Goal: Task Accomplishment & Management: Complete application form

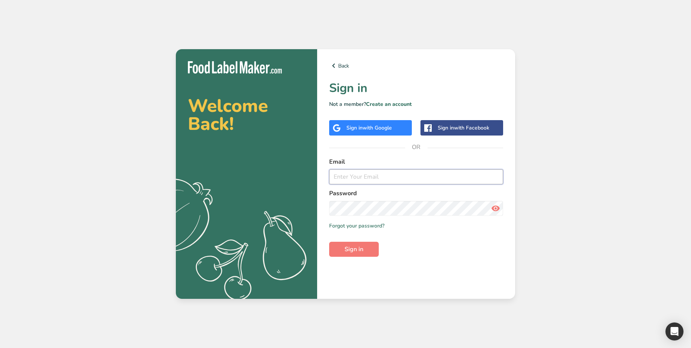
type input "test_2025_08_12@test.com"
click at [367, 128] on span "with Google" at bounding box center [377, 127] width 29 height 7
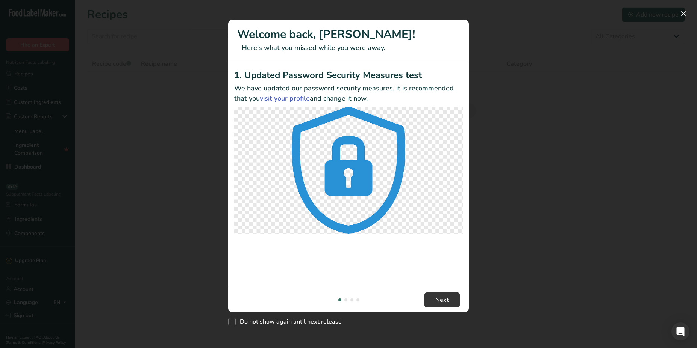
click at [515, 93] on div "New Features" at bounding box center [348, 174] width 697 height 348
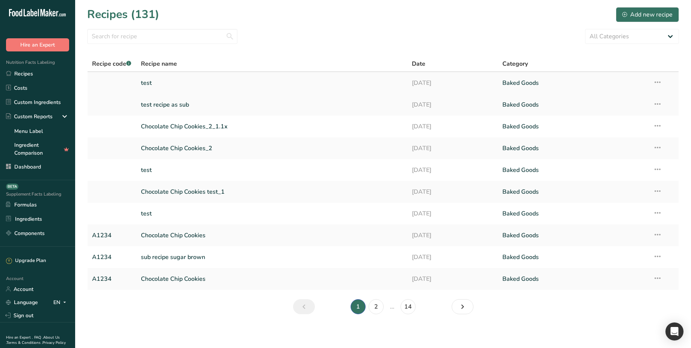
click at [157, 85] on link "test" at bounding box center [272, 83] width 262 height 16
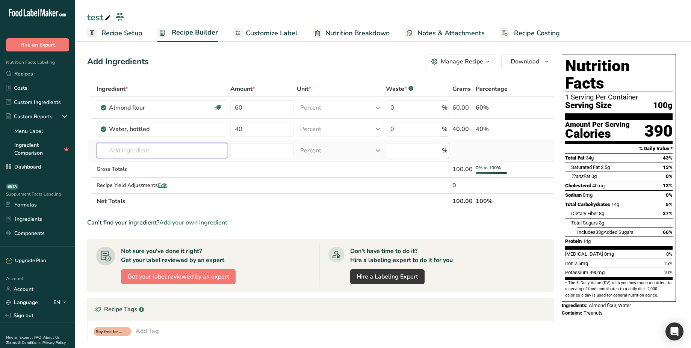
click at [135, 152] on input "text" at bounding box center [162, 150] width 131 height 15
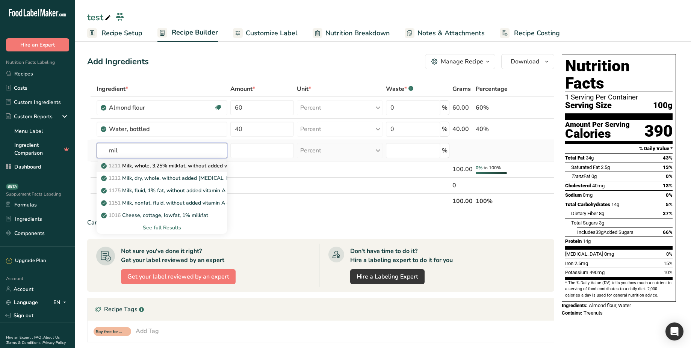
type input "mil"
click at [146, 169] on p "1211 Milk, whole, 3.25% milkfat, without added vitamin A and [MEDICAL_DATA]" at bounding box center [203, 166] width 200 height 8
type input "Milk, whole, 3.25% milkfat, without added vitamin A and [MEDICAL_DATA]"
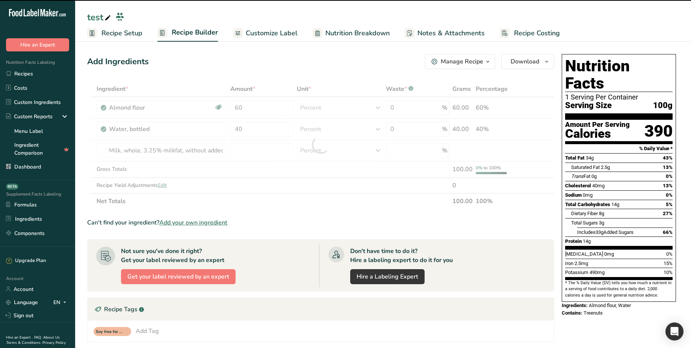
type input "60"
type input "40"
type input "0"
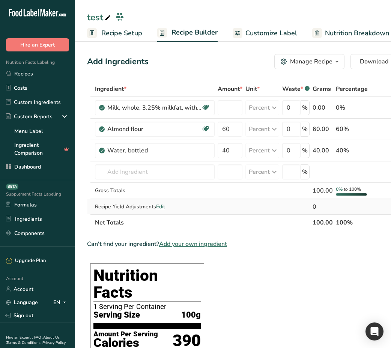
click at [164, 204] on span "Edit" at bounding box center [160, 206] width 9 height 7
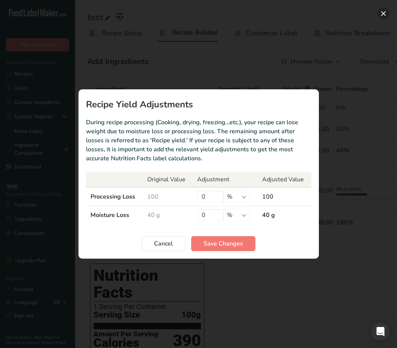
click at [384, 14] on button "Recipe yield modal" at bounding box center [384, 14] width 12 height 12
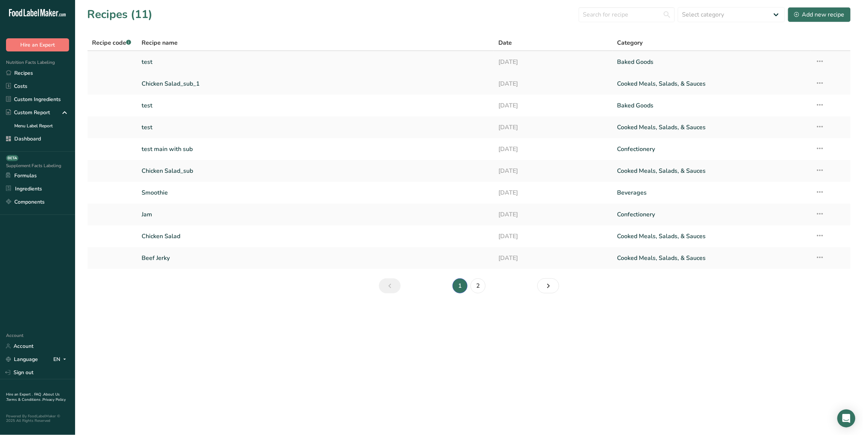
click at [243, 62] on link "test" at bounding box center [316, 62] width 348 height 16
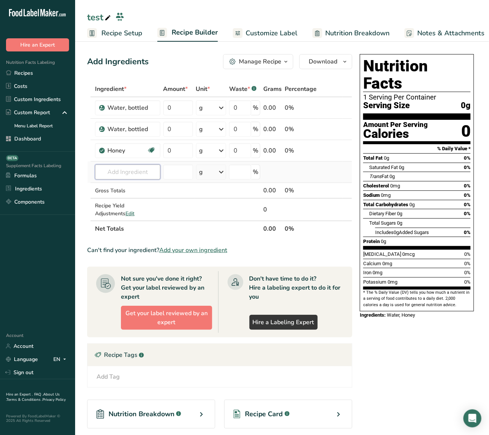
click at [139, 175] on input "text" at bounding box center [127, 172] width 65 height 15
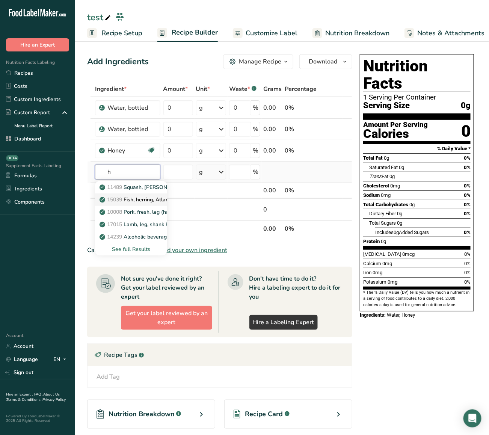
type input "h"
click at [145, 200] on p "15039 Fish, herring, [GEOGRAPHIC_DATA], raw" at bounding box center [143, 200] width 85 height 8
type input "Fish, herring, Atlantic, raw"
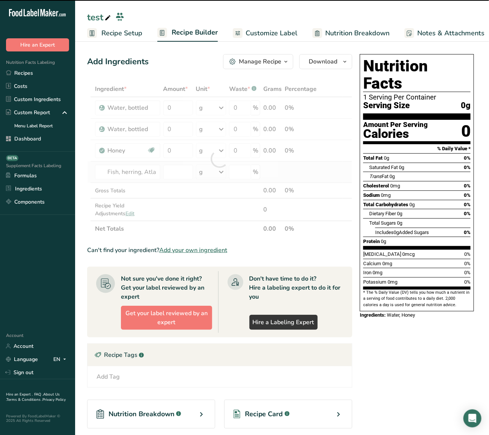
type input "0"
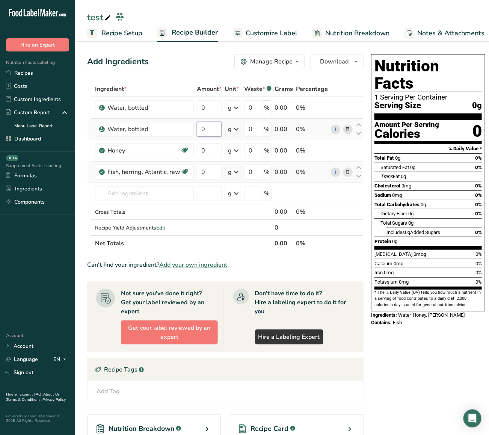
click at [203, 130] on input "0" at bounding box center [209, 129] width 25 height 15
type input "10"
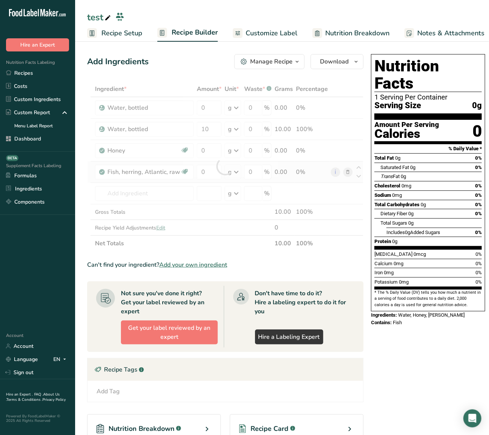
click at [198, 72] on div "Add Ingredients Manage Recipe Delete Recipe Duplicate Recipe Scale Recipe Save …" at bounding box center [227, 289] width 281 height 477
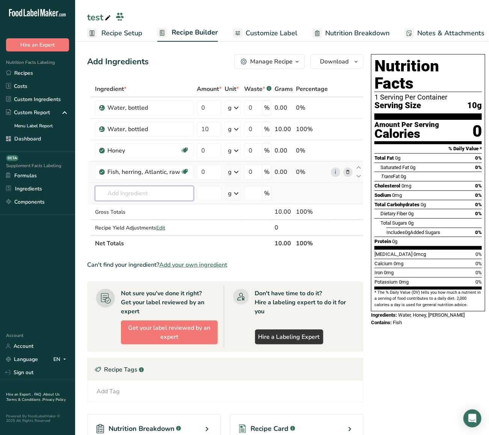
click at [160, 190] on input "text" at bounding box center [144, 193] width 99 height 15
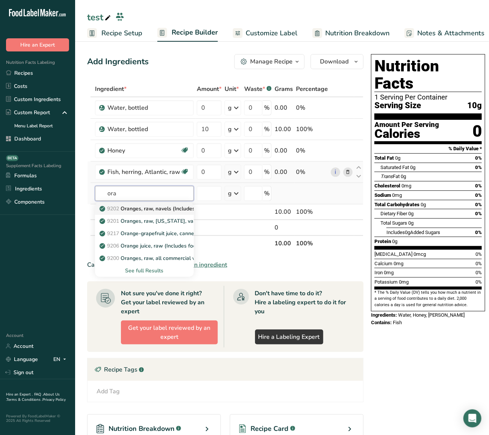
type input "ora"
click at [166, 207] on p "9202 Oranges, raw, navels (Includes foods for USDA's Food Distribution Program)" at bounding box center [203, 209] width 204 height 8
type input "Oranges, raw, navels (Includes foods for USDA's Food Distribution Program)"
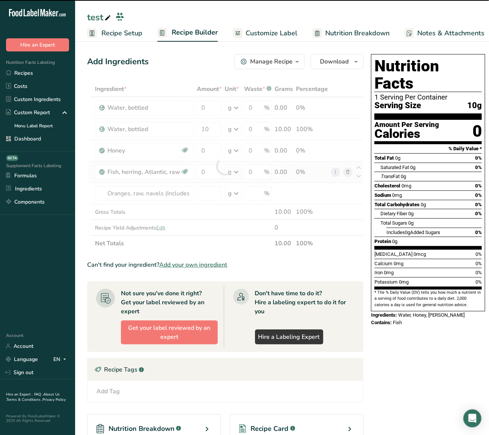
type input "0"
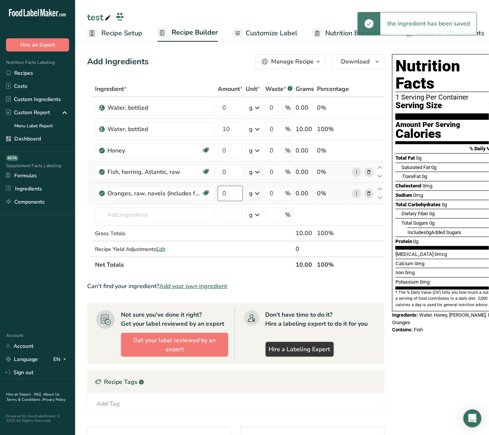
click at [231, 196] on input "0" at bounding box center [230, 193] width 25 height 15
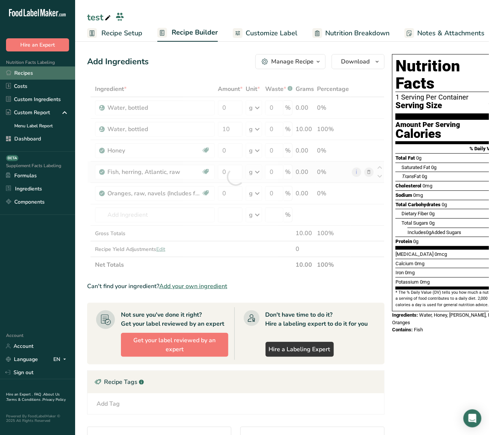
click at [54, 71] on link "Recipes" at bounding box center [37, 72] width 75 height 13
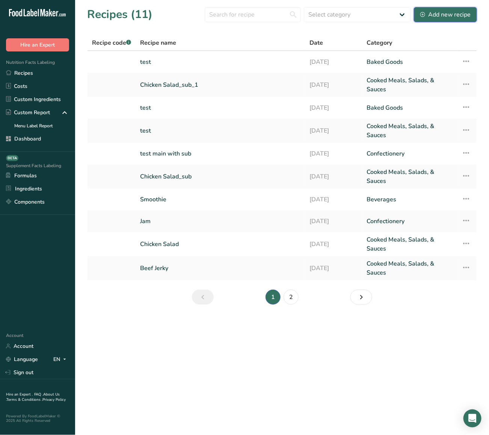
click at [444, 18] on div "Add new recipe" at bounding box center [445, 14] width 50 height 9
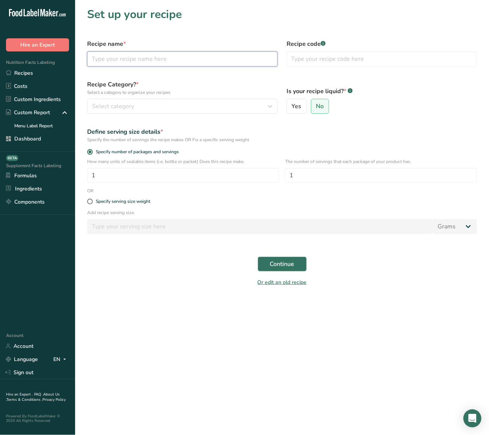
click at [190, 65] on input "text" at bounding box center [182, 58] width 190 height 15
type input "test aug"
click at [153, 106] on div "Select category" at bounding box center [180, 106] width 176 height 9
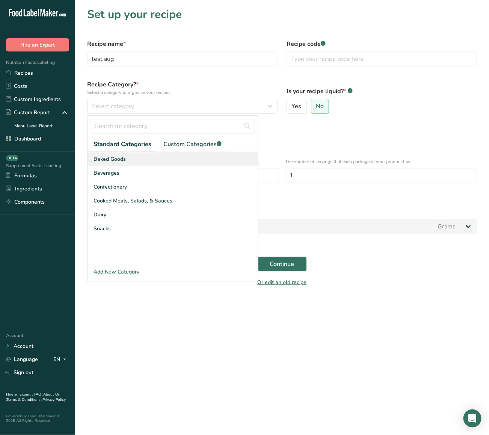
click at [189, 158] on div "Baked Goods" at bounding box center [173, 159] width 171 height 14
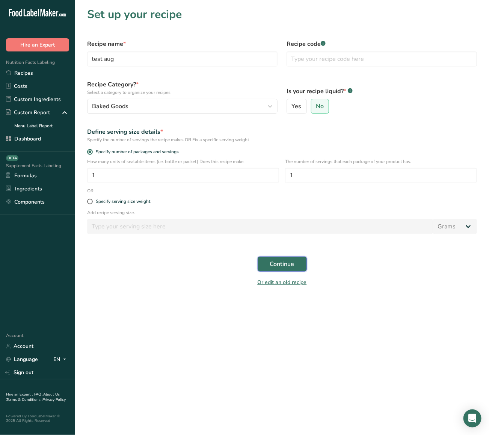
click at [289, 269] on button "Continue" at bounding box center [282, 264] width 49 height 15
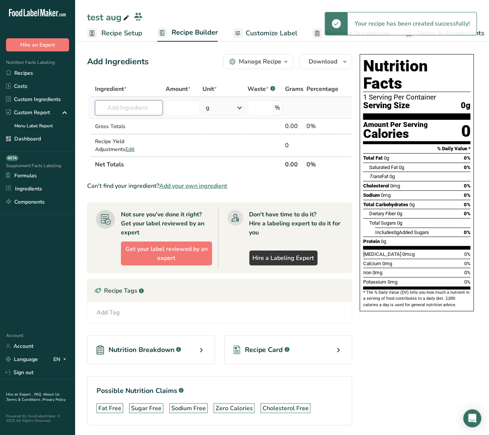
click at [141, 115] on input "text" at bounding box center [129, 107] width 68 height 15
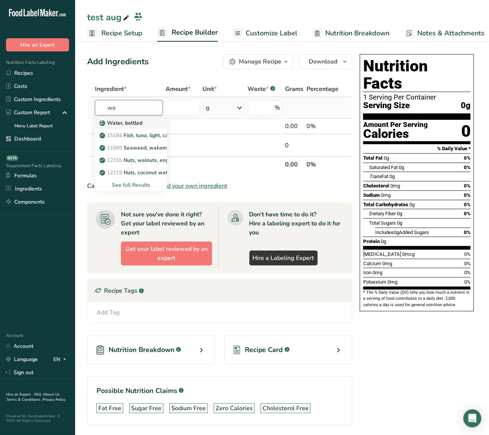
type input "wa"
click at [144, 122] on div "Water, bottled" at bounding box center [125, 123] width 48 height 8
type input "Water, bottled"
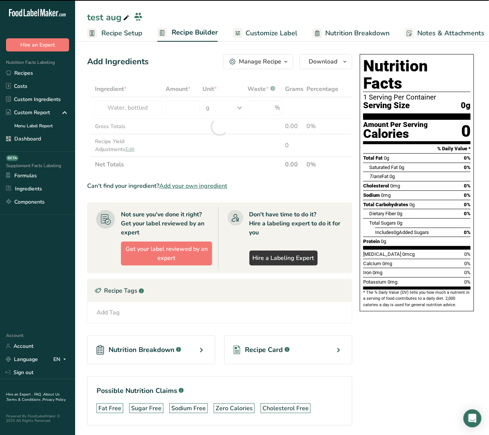
type input "0"
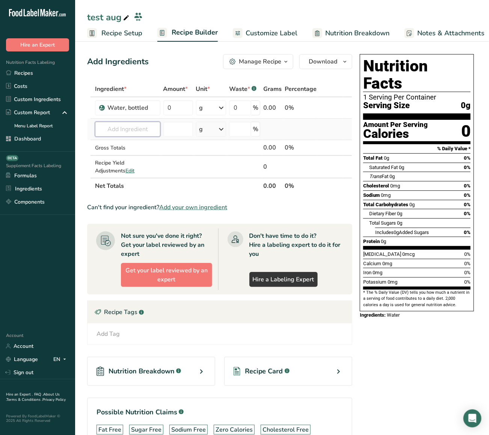
click at [132, 127] on input "text" at bounding box center [127, 129] width 65 height 15
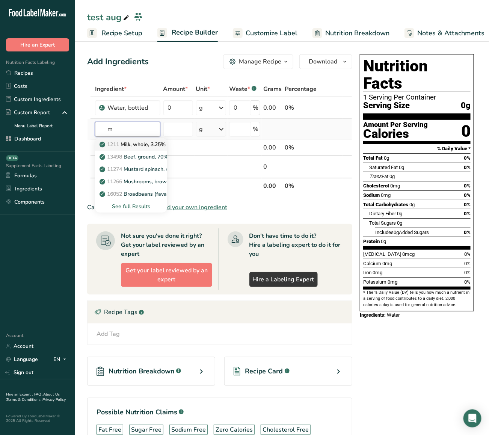
type input "m"
click at [135, 142] on p "1211 Milk, whole, 3.25% milkfat, without added vitamin A and [MEDICAL_DATA]" at bounding box center [201, 145] width 200 height 8
type input "Milk, whole, 3.25% milkfat, without added vitamin A and [MEDICAL_DATA]"
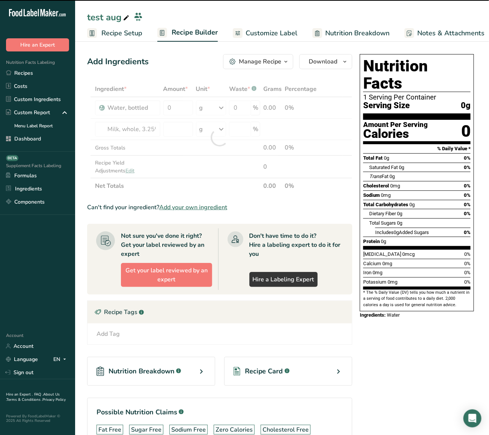
type input "0"
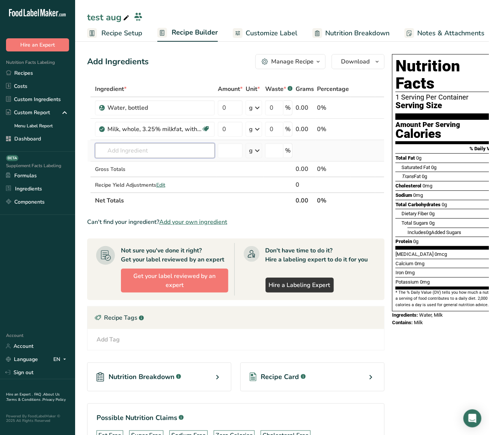
click at [159, 152] on input "text" at bounding box center [155, 150] width 120 height 15
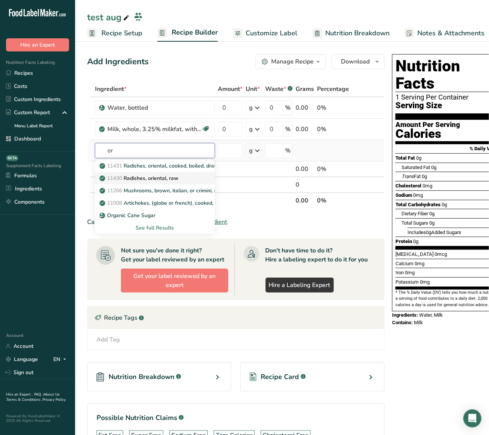
type input "or"
click at [183, 180] on div "11430 Radishes, oriental, raw" at bounding box center [149, 178] width 96 height 8
type input "Radishes, oriental, raw"
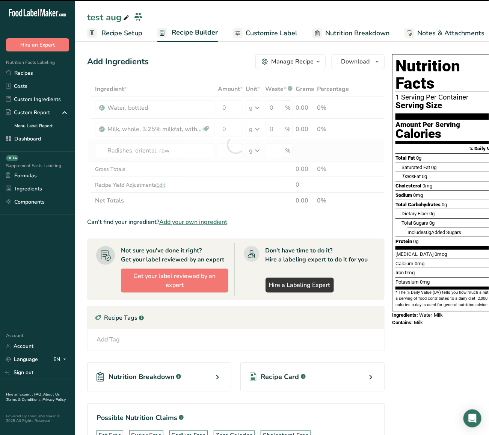
type input "0"
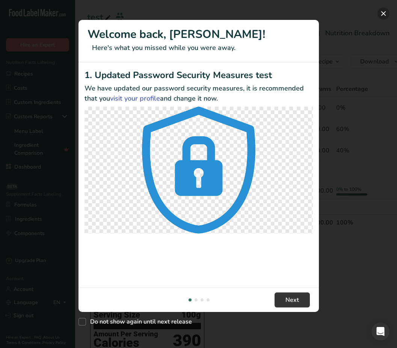
click at [380, 15] on button "New Features" at bounding box center [384, 14] width 12 height 12
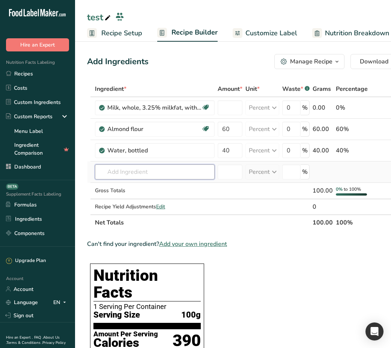
click at [148, 178] on input "text" at bounding box center [155, 172] width 120 height 15
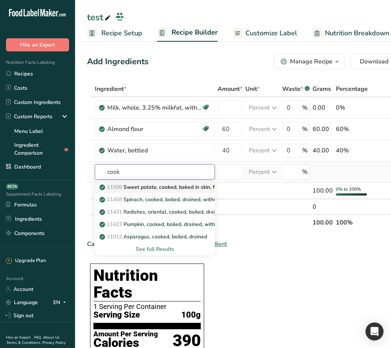
type input "cook"
click at [155, 187] on p "11508 Sweet potato, cooked, baked in skin, flesh, without salt" at bounding box center [179, 187] width 156 height 8
type input "Sweet potato, cooked, baked in skin, flesh, without salt"
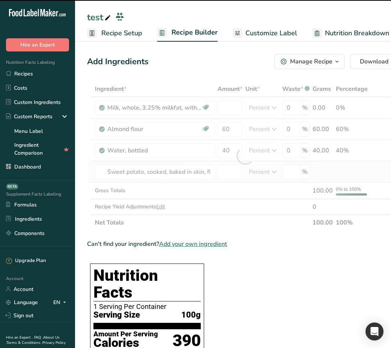
type input "60"
type input "40"
type input "0"
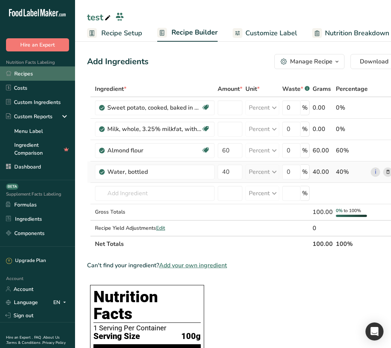
click at [31, 72] on link "Recipes" at bounding box center [37, 73] width 75 height 14
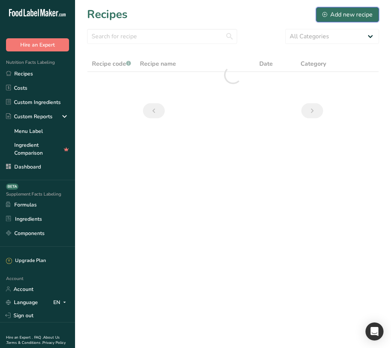
click at [334, 12] on div "Add new recipe" at bounding box center [348, 14] width 50 height 9
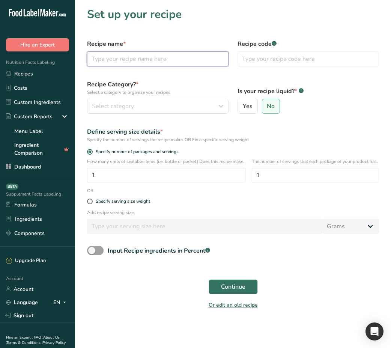
click at [167, 62] on input "text" at bounding box center [158, 58] width 142 height 15
type input "test aug"
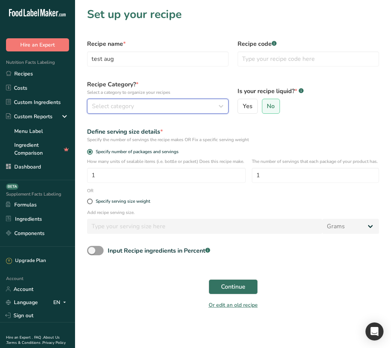
click at [139, 104] on div "Select category" at bounding box center [155, 106] width 127 height 9
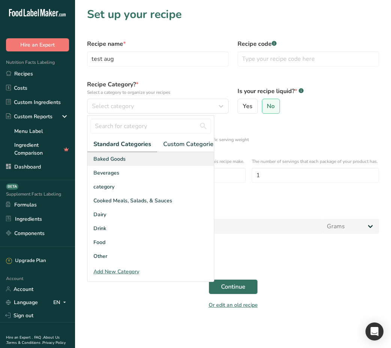
click at [163, 163] on div "Baked Goods" at bounding box center [151, 159] width 127 height 14
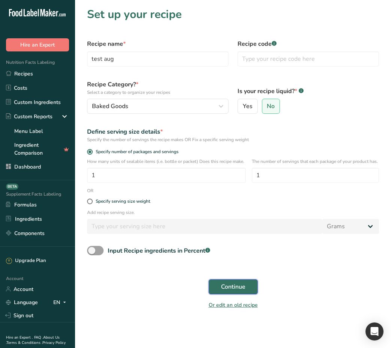
click at [243, 286] on button "Continue" at bounding box center [233, 287] width 49 height 15
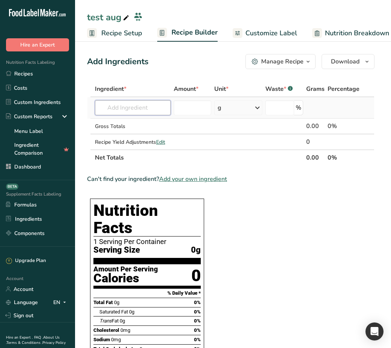
click at [145, 104] on input "text" at bounding box center [133, 107] width 76 height 15
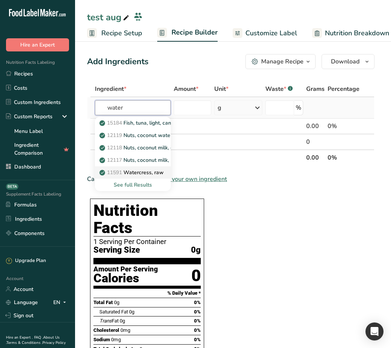
type input "water"
click at [154, 176] on p "11591 Watercress, raw" at bounding box center [132, 173] width 63 height 8
type input "Watercress, raw"
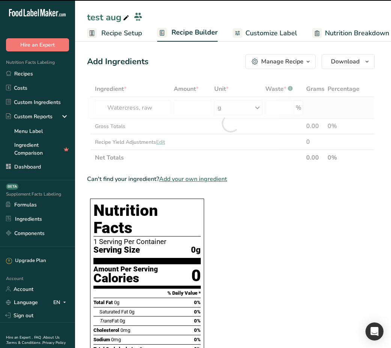
type input "0"
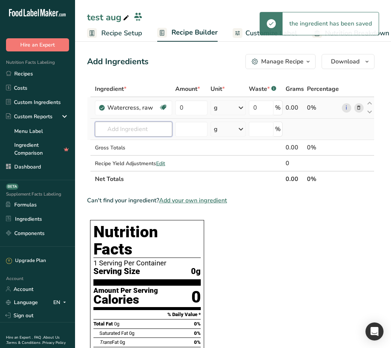
click at [144, 131] on input "text" at bounding box center [133, 129] width 77 height 15
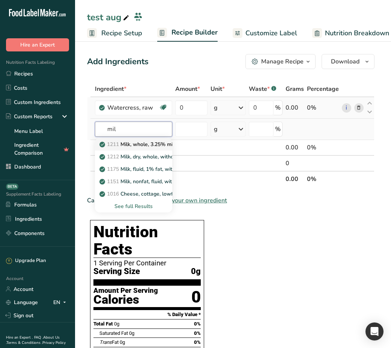
type input "mil"
click at [150, 145] on p "1211 Milk, whole, 3.25% milkfat, without added vitamin A and [MEDICAL_DATA]" at bounding box center [201, 145] width 200 height 8
type input "Milk, whole, 3.25% milkfat, without added vitamin A and [MEDICAL_DATA]"
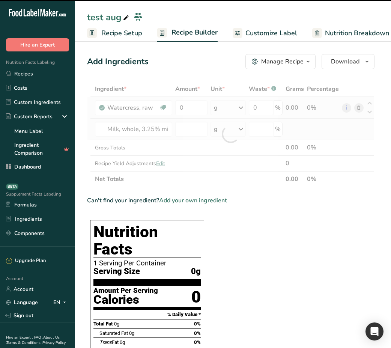
type input "0"
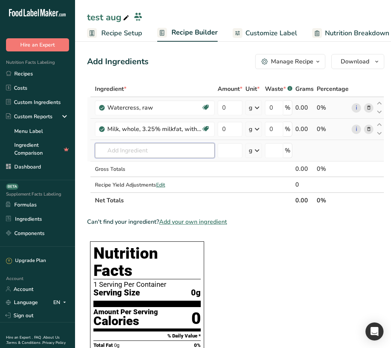
click at [180, 155] on input "text" at bounding box center [155, 150] width 120 height 15
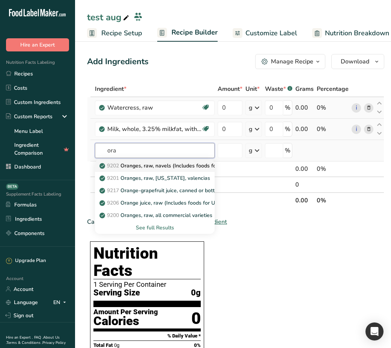
type input "ora"
click at [161, 166] on p "9202 Oranges, raw, navels (Includes foods for USDA's Food Distribution Program)" at bounding box center [203, 166] width 204 height 8
type input "Oranges, raw, navels (Includes foods for USDA's Food Distribution Program)"
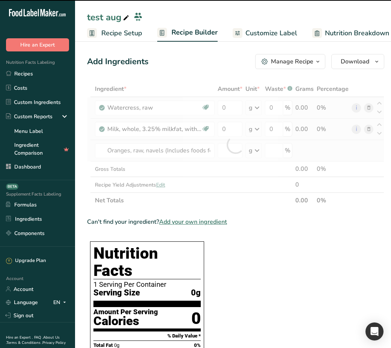
type input "0"
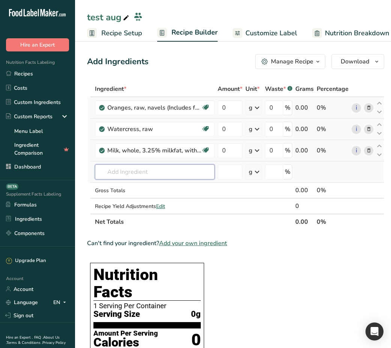
click at [169, 177] on input "text" at bounding box center [155, 172] width 120 height 15
click at [182, 176] on input "text" at bounding box center [155, 172] width 120 height 15
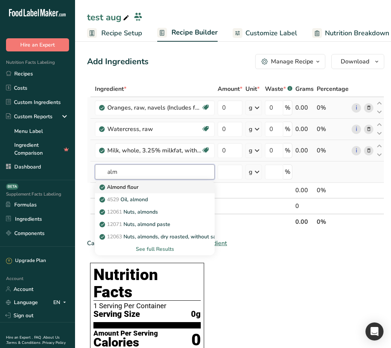
type input "alm"
click at [162, 190] on div "Almond flour" at bounding box center [149, 187] width 96 height 8
type input "Almond flour"
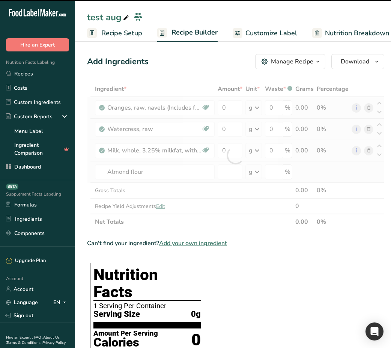
type input "0"
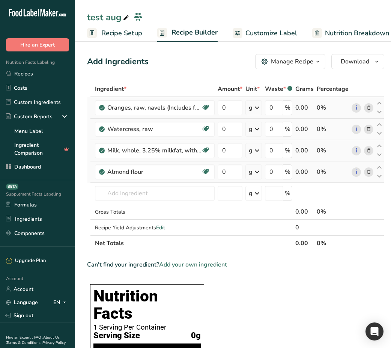
click at [370, 108] on icon at bounding box center [369, 108] width 5 height 8
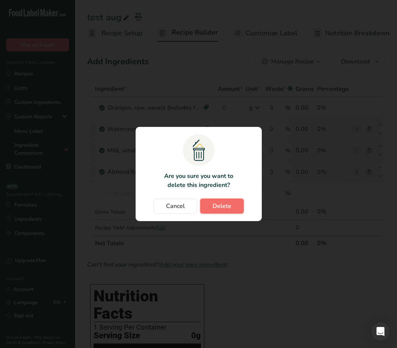
click at [239, 202] on button "Delete" at bounding box center [222, 206] width 44 height 15
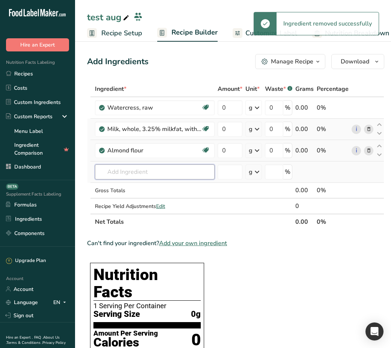
click at [151, 177] on input "text" at bounding box center [155, 172] width 120 height 15
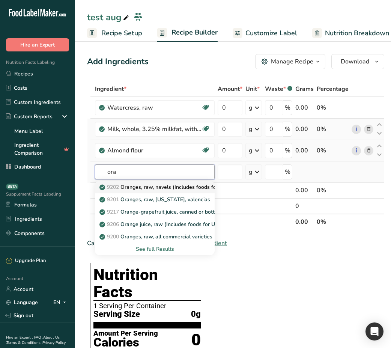
type input "ora"
click at [169, 188] on p "9202 Oranges, raw, navels (Includes foods for USDA's Food Distribution Program)" at bounding box center [203, 187] width 204 height 8
type input "Oranges, raw, navels (Includes foods for USDA's Food Distribution Program)"
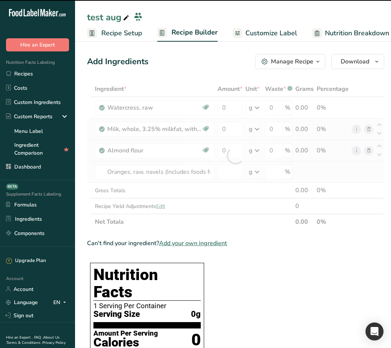
type input "0"
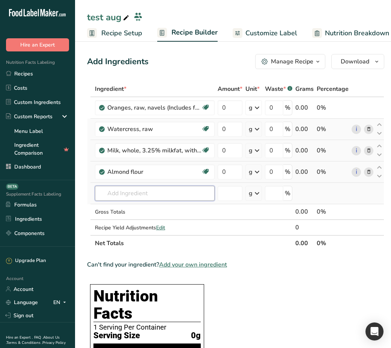
click at [150, 198] on input "text" at bounding box center [155, 193] width 120 height 15
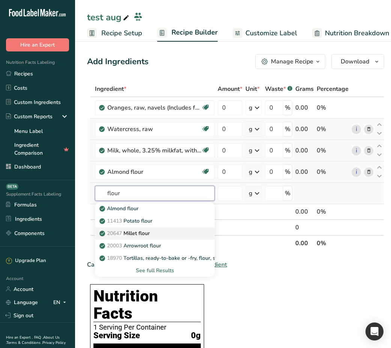
type input "flour"
click at [171, 232] on div "20647 Millet flour" at bounding box center [149, 234] width 96 height 8
type input "Millet flour"
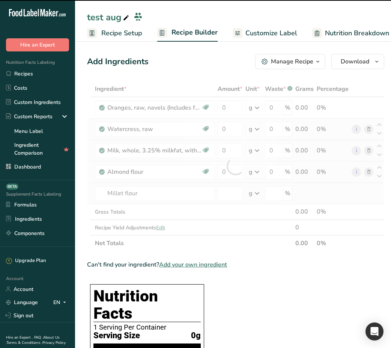
type input "0"
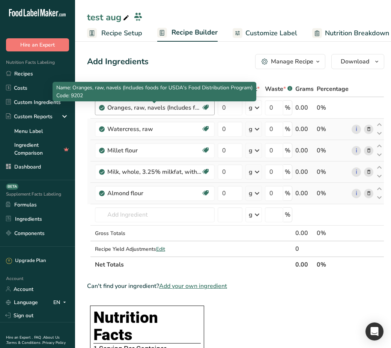
click at [114, 110] on div "Oranges, raw, navels (Includes foods for USDA's Food Distribution Program)" at bounding box center [154, 107] width 94 height 9
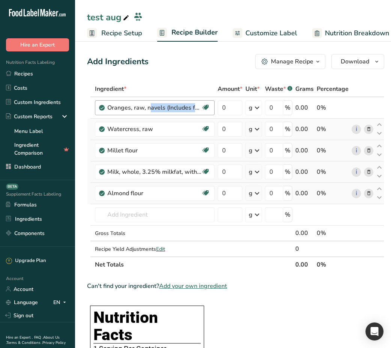
copy div "Oranges, raw, navels (Includes foods for USDA's Food Distribution Program) Sour…"
click at [369, 107] on icon at bounding box center [369, 108] width 5 height 8
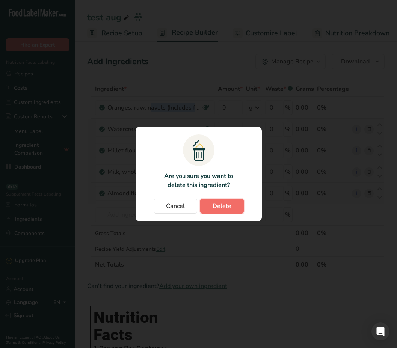
click at [218, 213] on button "Delete" at bounding box center [222, 206] width 44 height 15
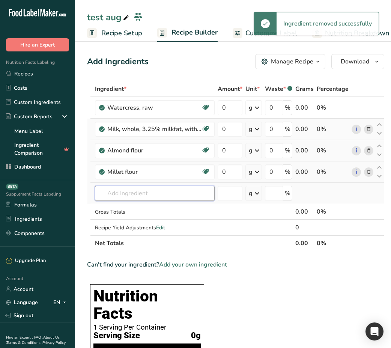
click at [127, 191] on input "text" at bounding box center [155, 193] width 120 height 15
paste input "Oranges, raw, navels (Includes foods for USDA's Food Distribution Program)"
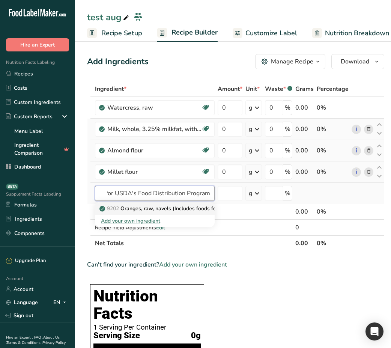
type input "Oranges, raw, navels (Includes foods for USDA's Food Distribution Program)"
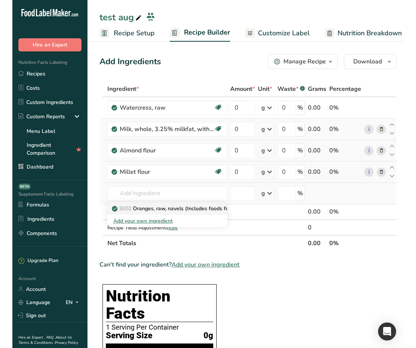
scroll to position [0, 0]
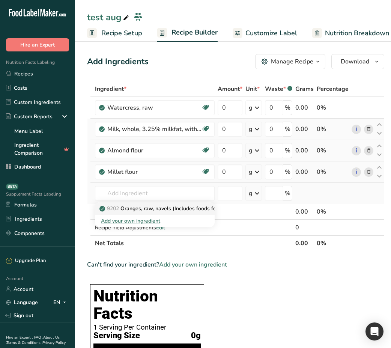
click at [148, 209] on p "9202 Oranges, raw, navels (Includes foods for USDA's Food Distribution Program)" at bounding box center [203, 209] width 204 height 8
type input "Oranges, raw, navels (Includes foods for USDA's Food Distribution Program)"
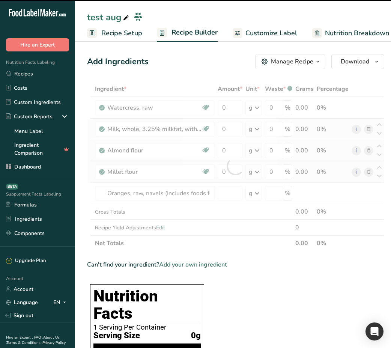
type input "0"
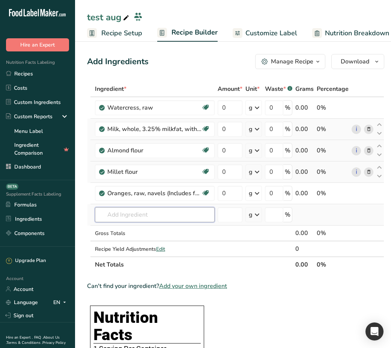
click at [122, 217] on input "text" at bounding box center [155, 214] width 120 height 15
click at [380, 191] on icon at bounding box center [379, 189] width 9 height 6
click at [159, 210] on input "text" at bounding box center [155, 214] width 120 height 15
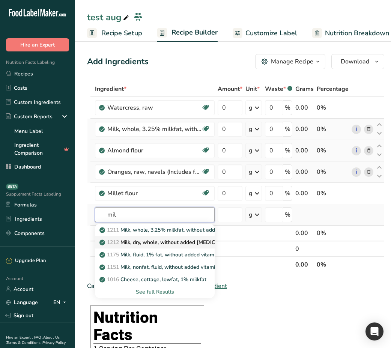
type input "mil"
click at [167, 240] on p "1212 Milk, dry, whole, without added [MEDICAL_DATA]" at bounding box center [171, 243] width 140 height 8
type input "Milk, dry, whole, without added [MEDICAL_DATA]"
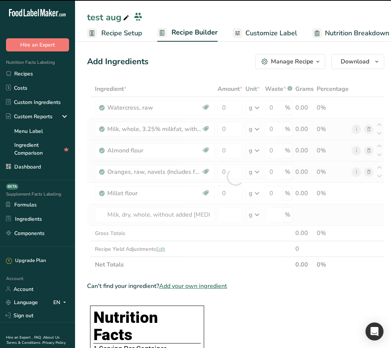
type input "0"
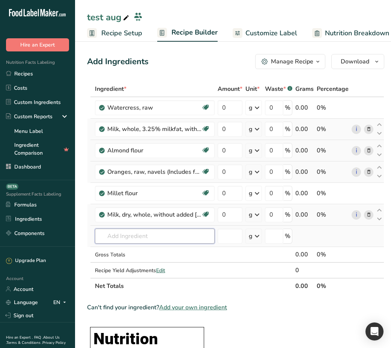
click at [162, 231] on input "text" at bounding box center [155, 236] width 120 height 15
